Goal: Task Accomplishment & Management: Manage account settings

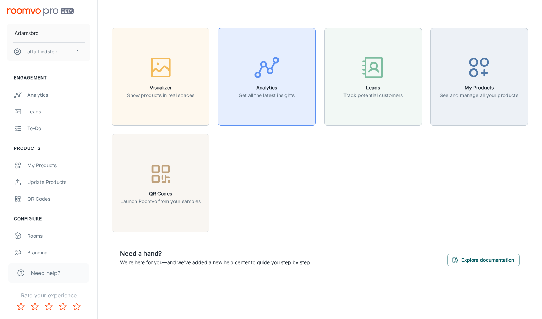
click at [270, 77] on icon "button" at bounding box center [267, 67] width 26 height 26
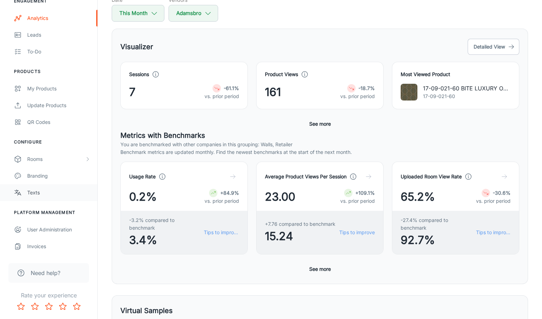
scroll to position [80, 0]
click at [38, 245] on div "Invoices" at bounding box center [58, 247] width 63 height 8
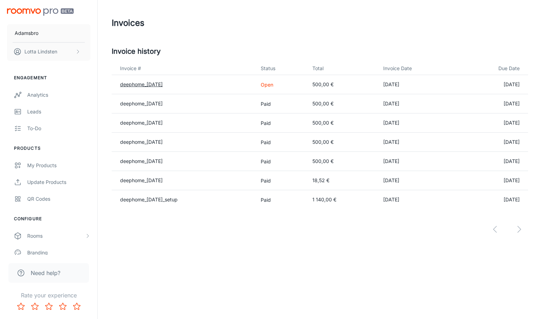
click at [134, 84] on link "deephome_[DATE]" at bounding box center [141, 84] width 43 height 6
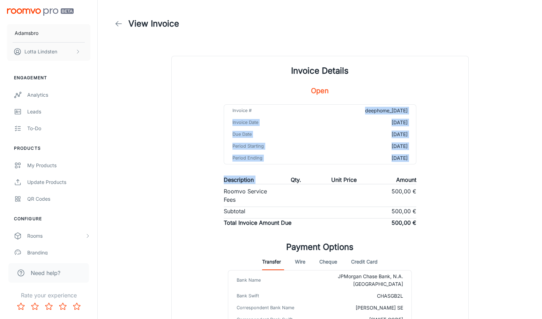
drag, startPoint x: 292, startPoint y: 112, endPoint x: 300, endPoint y: 168, distance: 56.7
click at [300, 168] on div "Invoice # deephome_[DATE] Invoice Date [DATE] Due Date [DATE] Period Starting […" at bounding box center [319, 168] width 209 height 128
click at [505, 65] on div "View Invoice Invoice Details Open Invoice # deephome_[DATE] Invoice Date [DATE]…" at bounding box center [319, 190] width 433 height 381
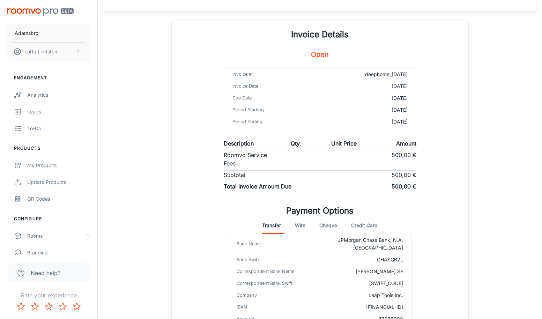
scroll to position [36, 0]
click at [39, 165] on div "My Products" at bounding box center [58, 166] width 63 height 8
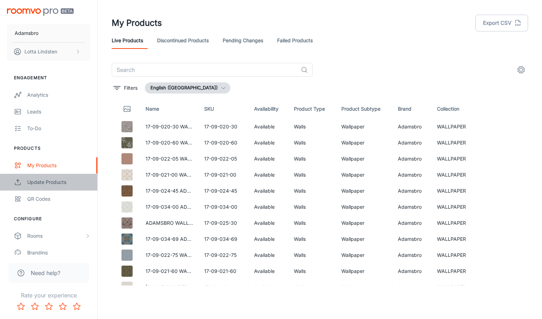
click at [59, 181] on div "Update Products" at bounding box center [58, 182] width 63 height 8
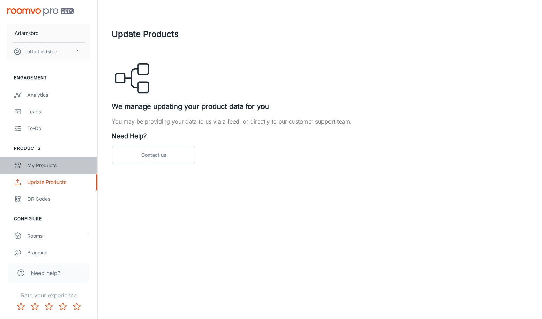
click at [36, 164] on div "My Products" at bounding box center [58, 166] width 63 height 8
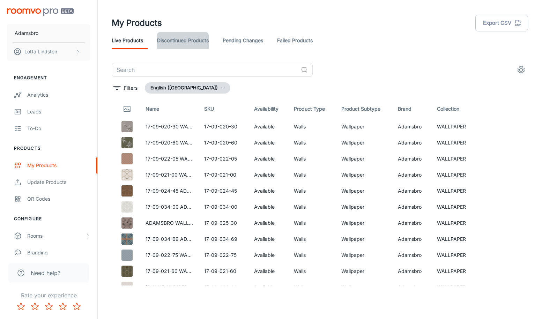
click at [209, 40] on link "Discontinued Products" at bounding box center [183, 40] width 52 height 17
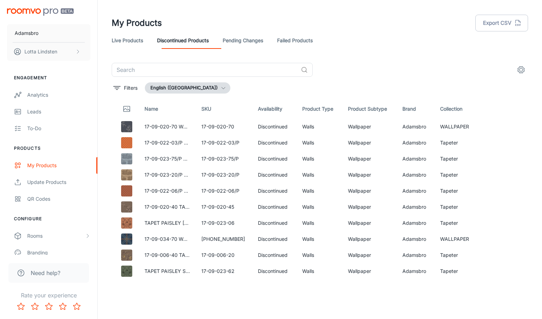
click at [221, 87] on icon "button" at bounding box center [224, 88] width 6 height 6
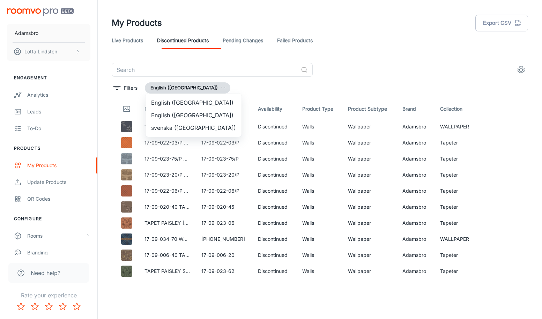
click at [307, 19] on div at bounding box center [271, 159] width 542 height 319
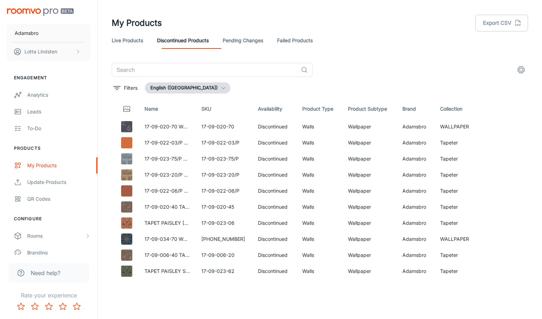
click at [313, 38] on link "Failed Products" at bounding box center [295, 40] width 36 height 17
